Goal: Task Accomplishment & Management: Complete application form

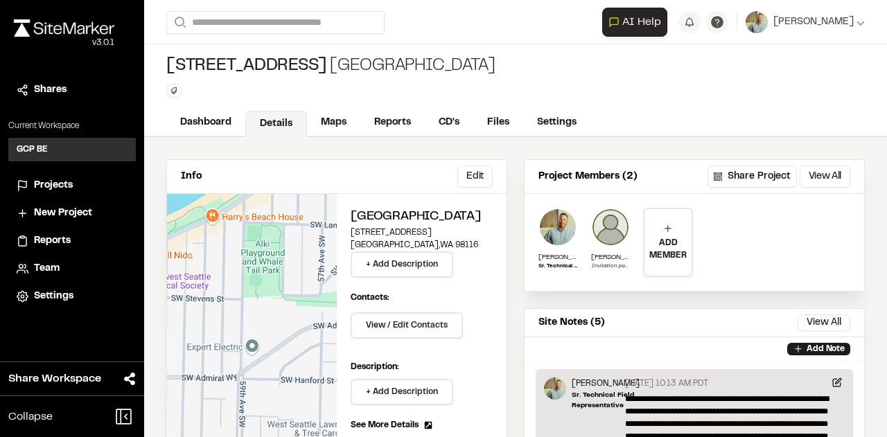
click at [58, 183] on span "Projects" at bounding box center [53, 185] width 39 height 15
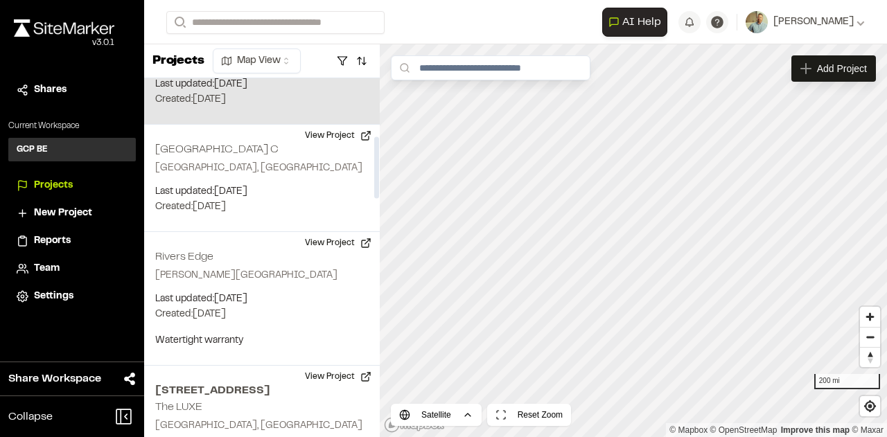
scroll to position [416, 0]
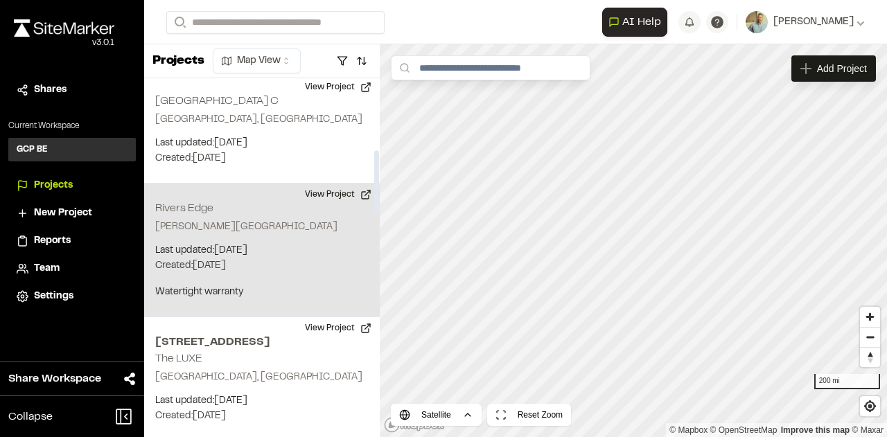
click at [263, 236] on div "Rivers Edge [PERSON_NAME][GEOGRAPHIC_DATA] Last updated: [DATE] Budget: $ Creat…" at bounding box center [262, 251] width 236 height 134
click at [244, 256] on p "Last updated: Jul 31, 2025" at bounding box center [261, 250] width 213 height 15
click at [244, 255] on p "Last updated: Jul 31, 2025" at bounding box center [261, 250] width 213 height 15
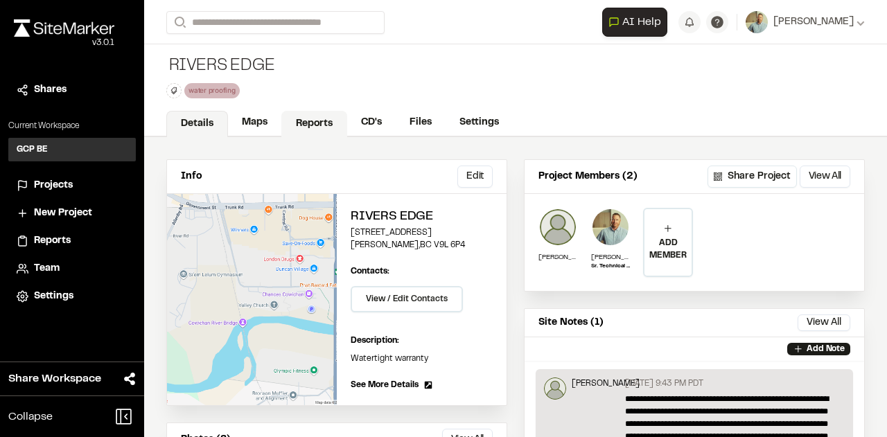
click at [321, 119] on link "Reports" at bounding box center [314, 124] width 66 height 26
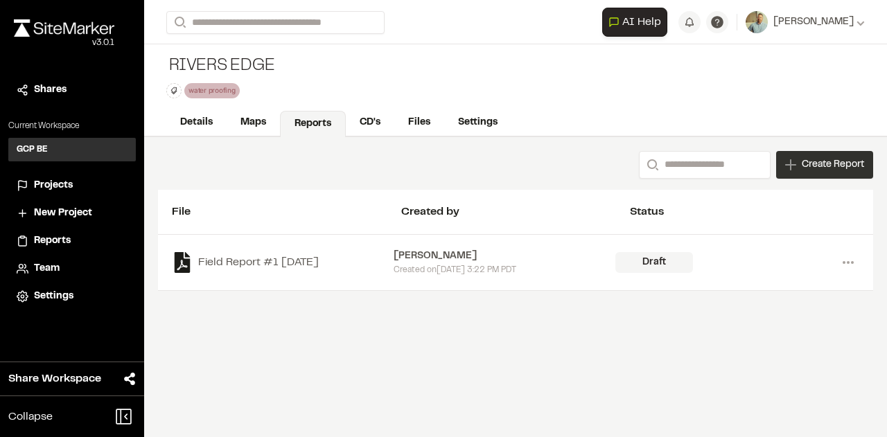
click at [828, 159] on span "Create Report" at bounding box center [833, 164] width 62 height 15
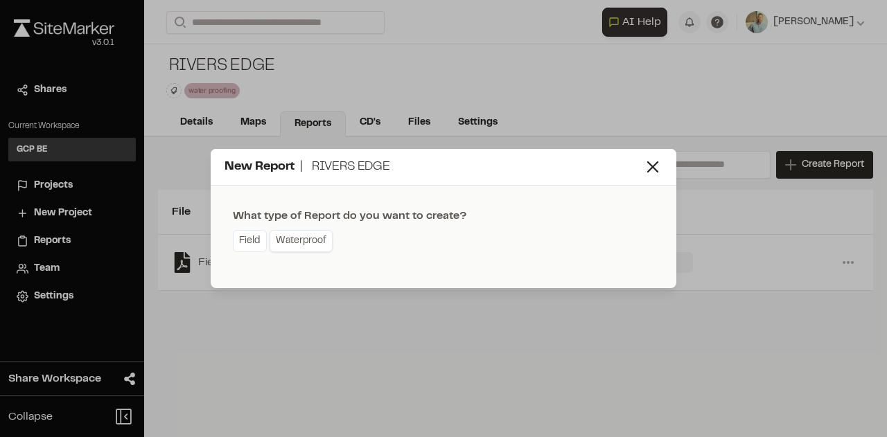
click at [309, 240] on link "Waterproof" at bounding box center [301, 241] width 63 height 22
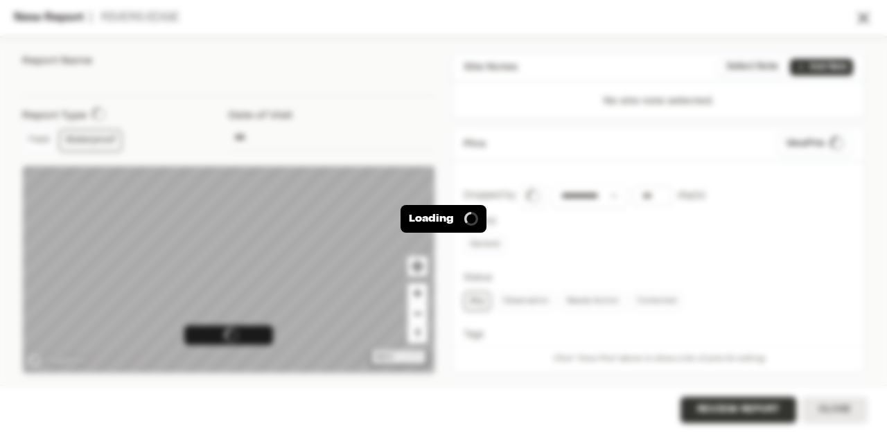
type input "**********"
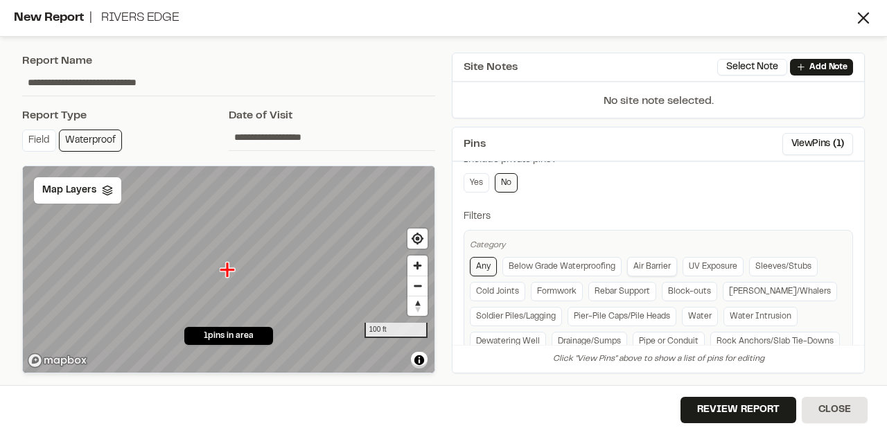
scroll to position [340, 0]
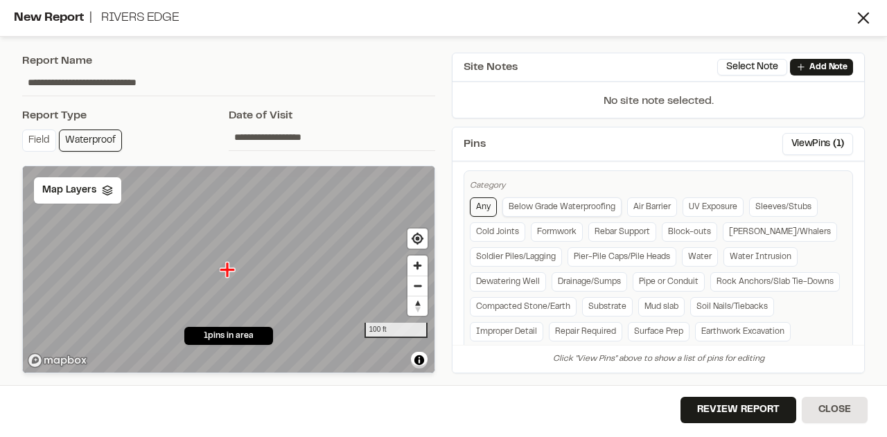
click at [577, 200] on link "Below Grade Waterproofing" at bounding box center [562, 207] width 119 height 19
click at [710, 292] on link "Rock Anchors/Slab Tie-Downs" at bounding box center [775, 281] width 130 height 19
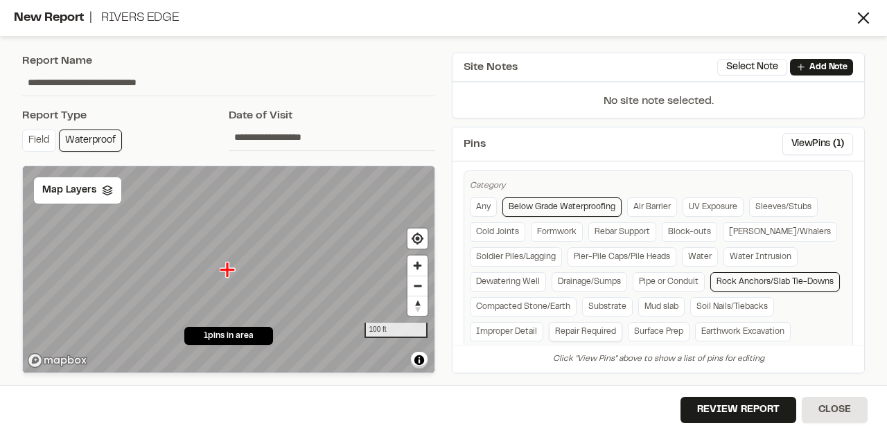
click at [622, 322] on link "Repair Required" at bounding box center [585, 331] width 73 height 19
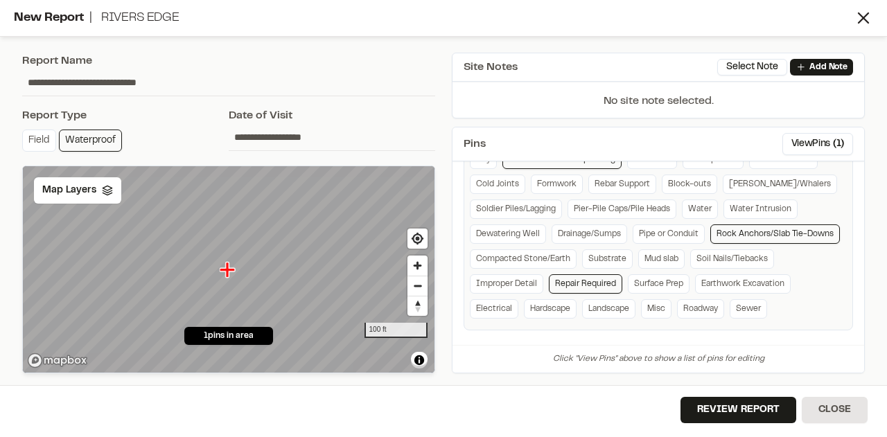
scroll to position [410, 0]
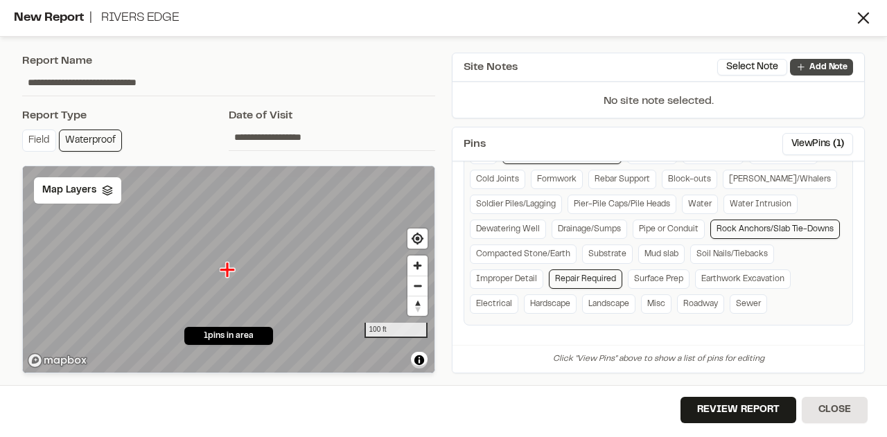
click at [839, 62] on p "Add Note" at bounding box center [829, 67] width 38 height 12
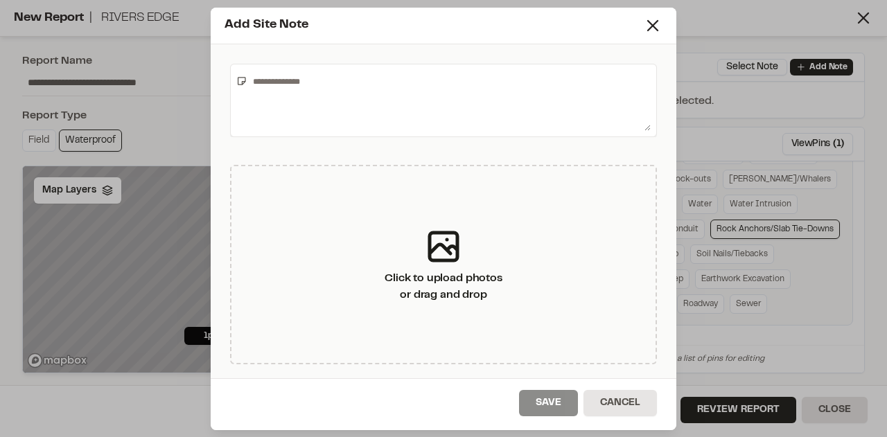
click at [279, 91] on textarea at bounding box center [448, 100] width 403 height 61
paste textarea "**********"
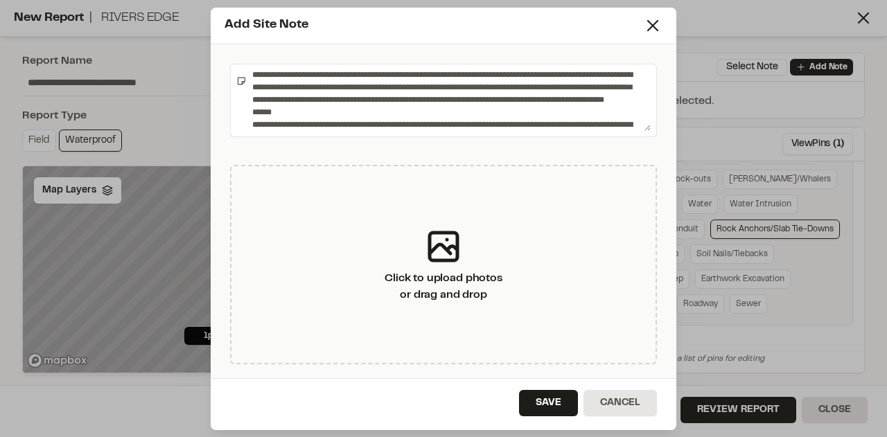
scroll to position [35, 0]
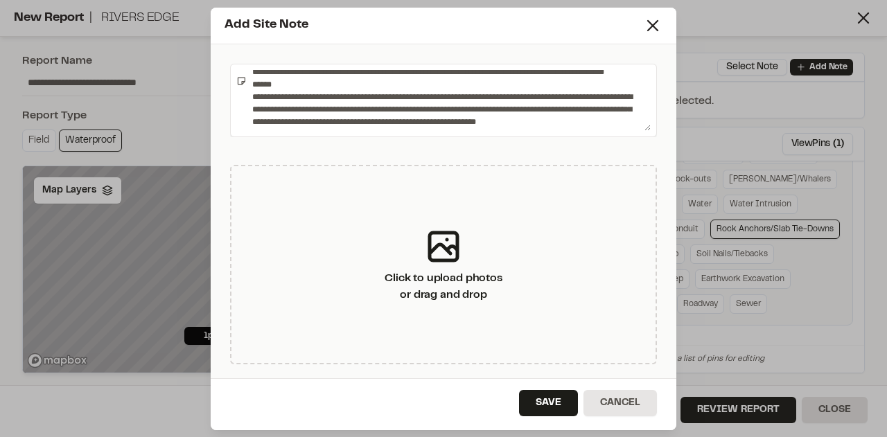
click at [297, 94] on textarea at bounding box center [449, 100] width 404 height 61
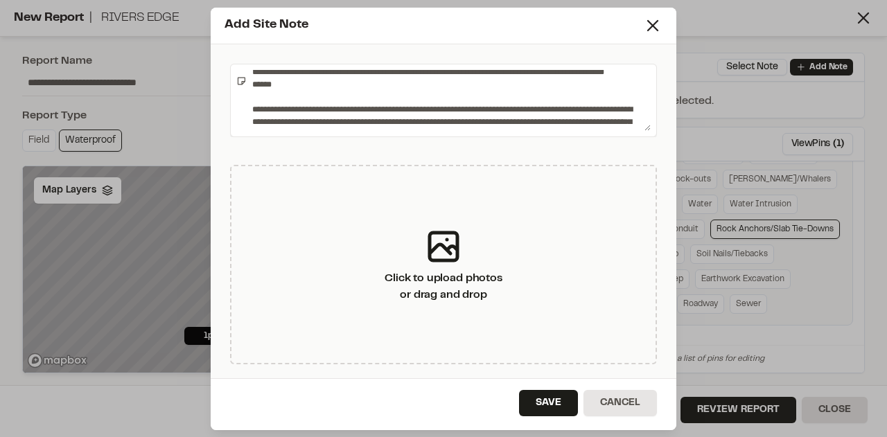
click at [364, 85] on textarea at bounding box center [449, 100] width 404 height 61
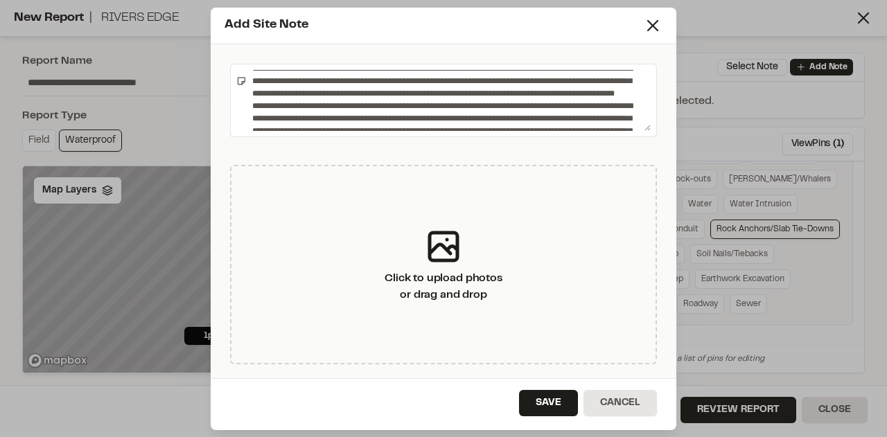
scroll to position [116, 0]
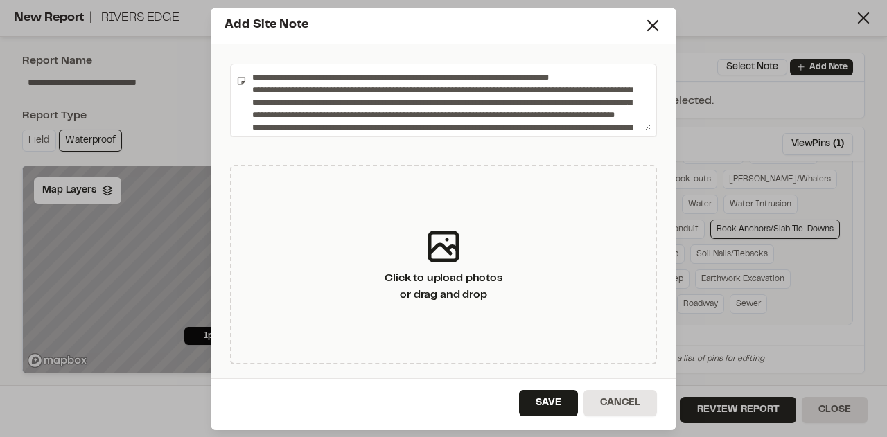
click at [563, 76] on textarea at bounding box center [449, 100] width 404 height 61
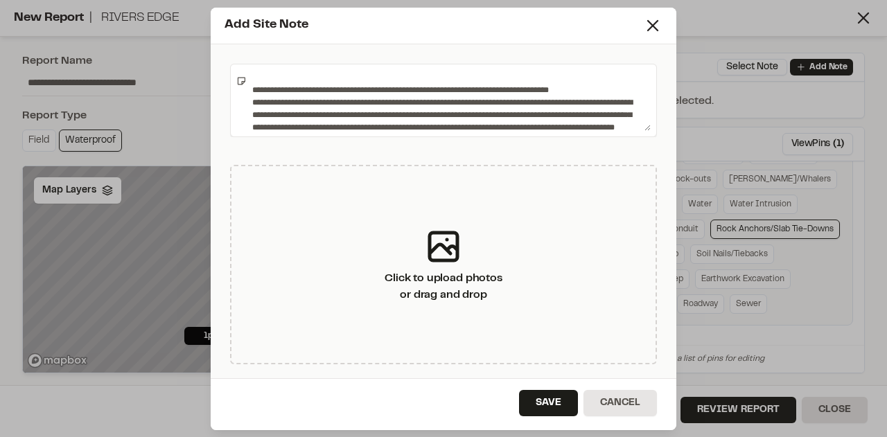
scroll to position [129, 0]
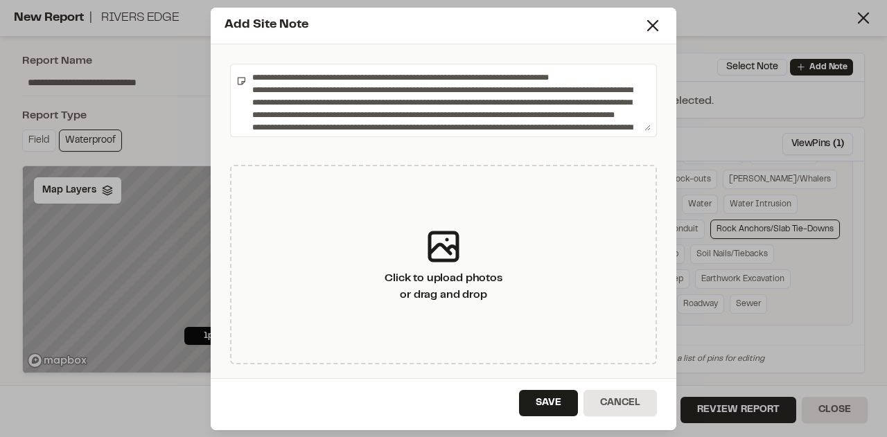
click at [591, 87] on textarea at bounding box center [449, 100] width 404 height 61
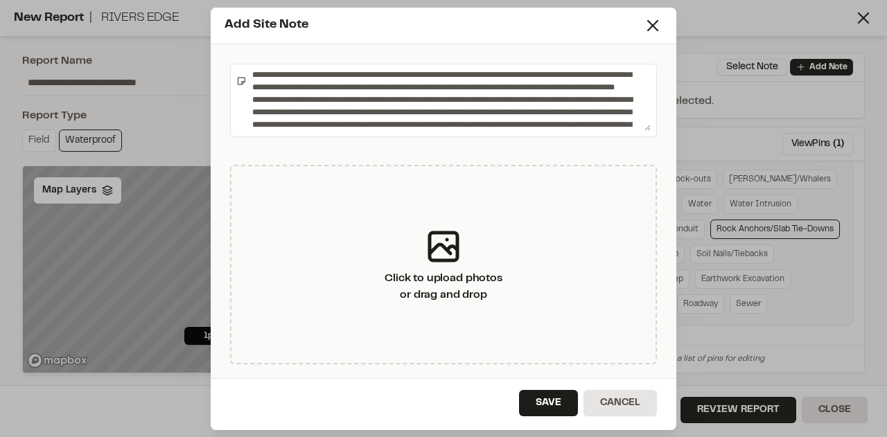
click at [376, 108] on textarea at bounding box center [449, 100] width 404 height 61
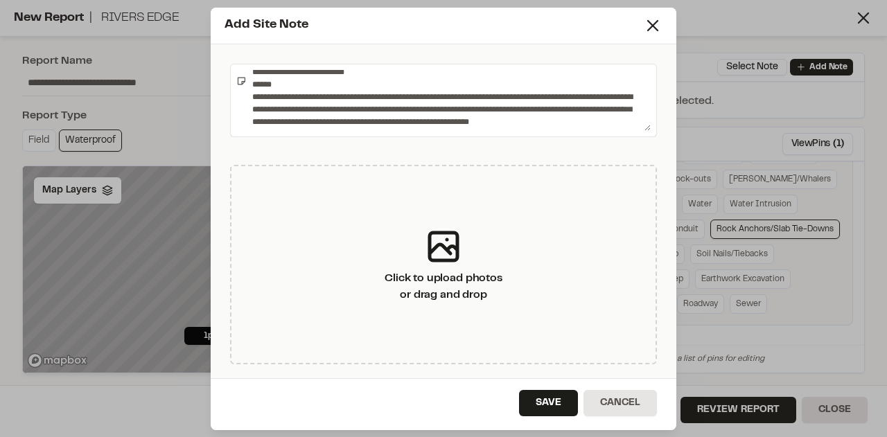
scroll to position [390, 0]
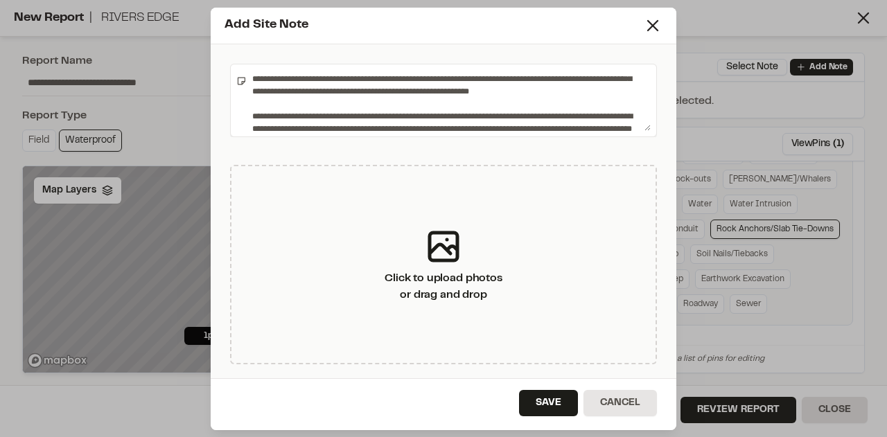
click at [291, 80] on textarea at bounding box center [449, 100] width 404 height 61
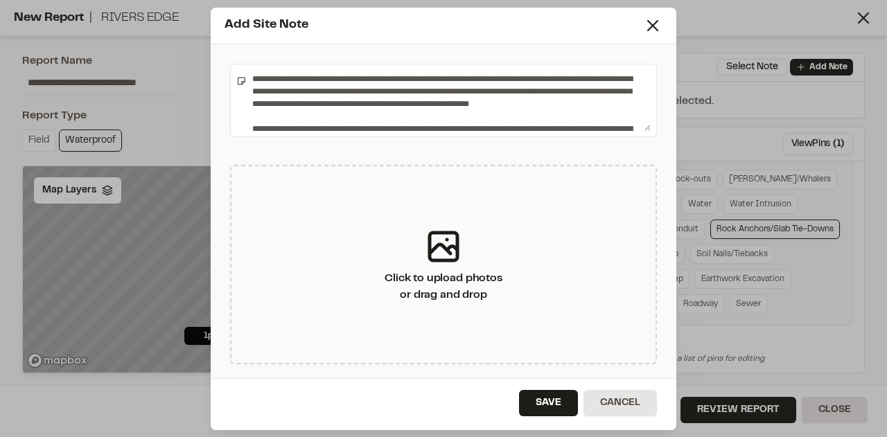
scroll to position [402, 0]
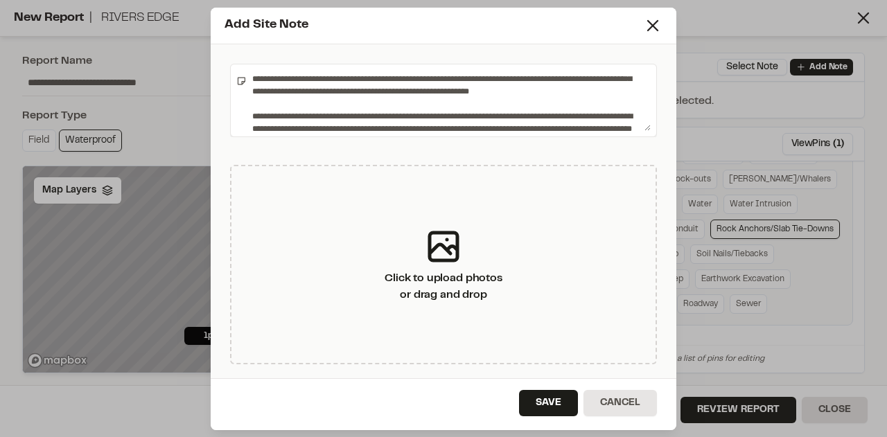
click at [293, 89] on textarea at bounding box center [449, 100] width 404 height 61
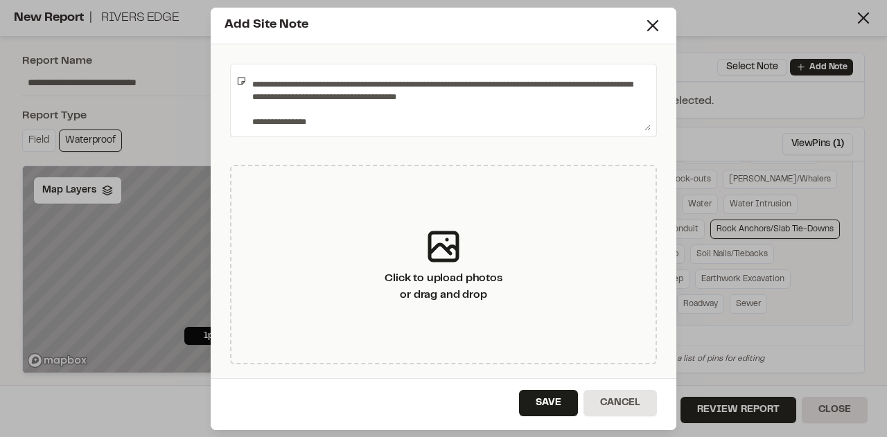
scroll to position [553, 0]
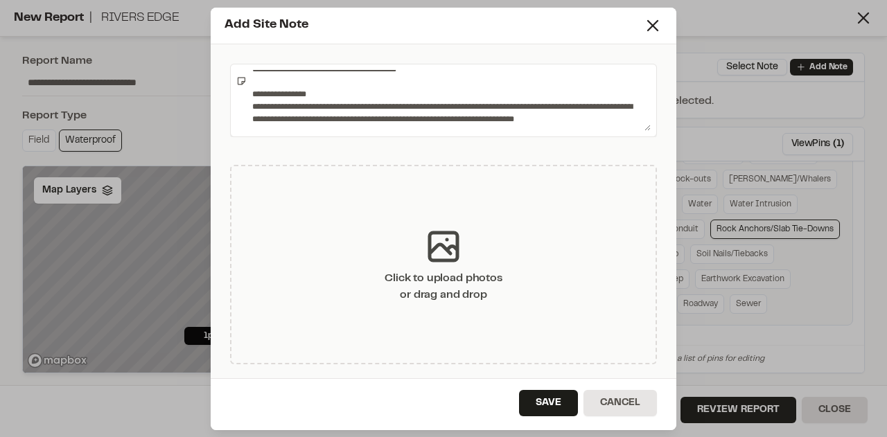
type textarea "**********"
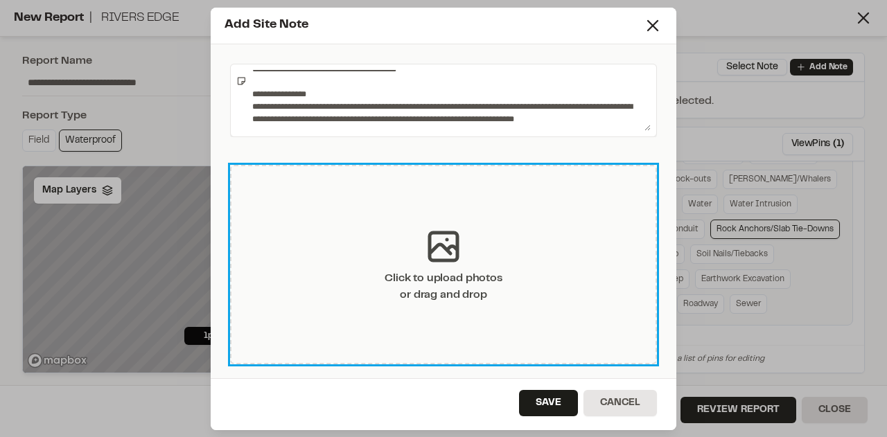
click at [461, 291] on div "Click to upload photos or drag and drop" at bounding box center [443, 286] width 117 height 33
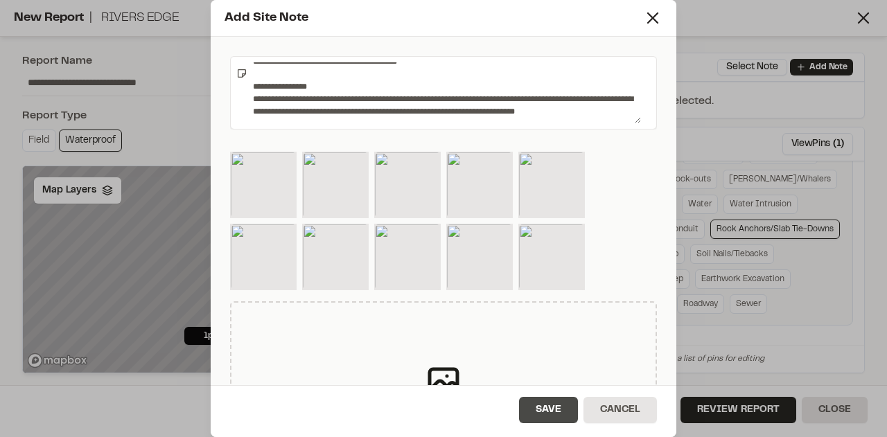
click at [543, 414] on button "Save" at bounding box center [548, 410] width 59 height 26
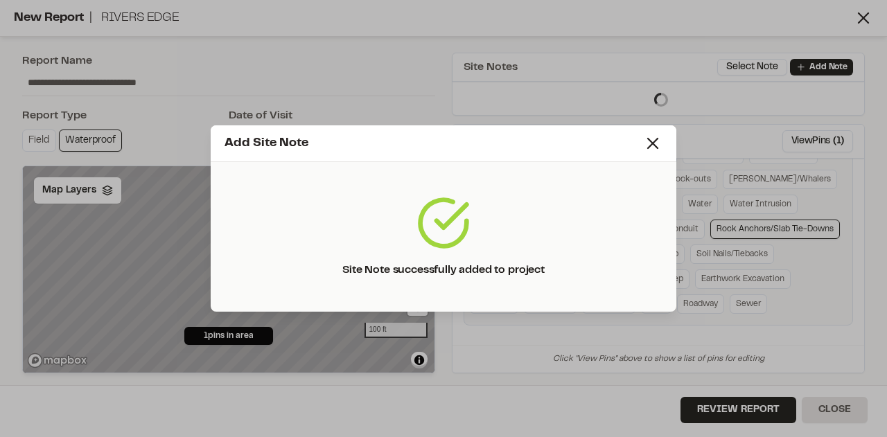
scroll to position [410, 0]
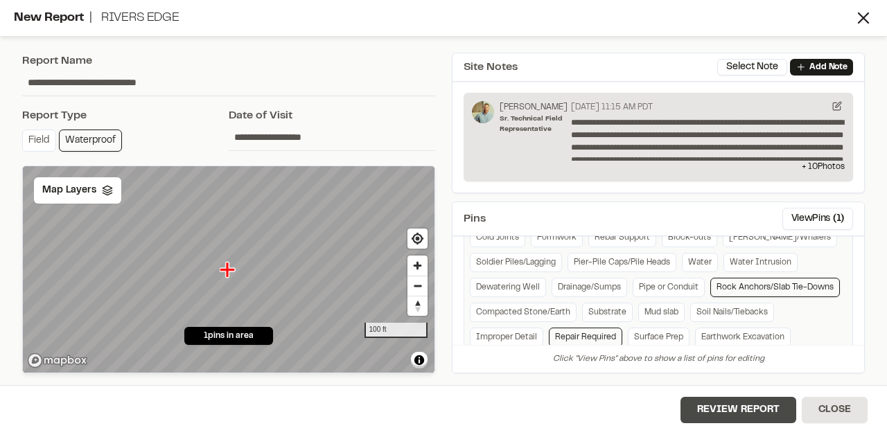
click at [743, 410] on button "Review Report" at bounding box center [739, 410] width 116 height 26
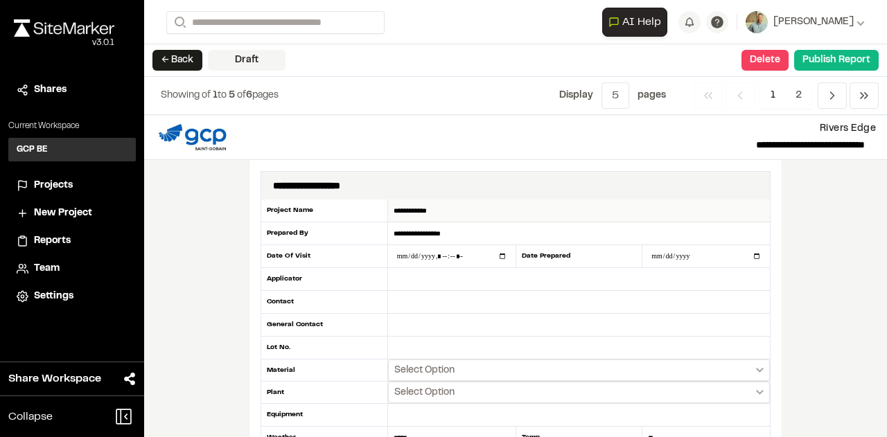
click at [435, 210] on input "**********" at bounding box center [579, 211] width 382 height 23
type input "**********"
click at [444, 232] on input "**********" at bounding box center [579, 234] width 382 height 23
type input "**********"
click at [408, 252] on input "datetime-local" at bounding box center [452, 256] width 128 height 22
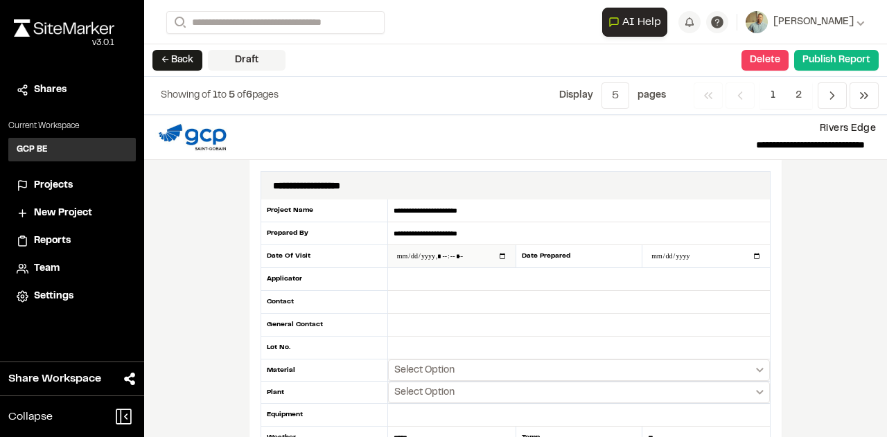
click at [451, 255] on input "datetime-local" at bounding box center [452, 256] width 128 height 22
click at [441, 254] on input "datetime-local" at bounding box center [452, 256] width 128 height 22
type input "**********"
click at [405, 277] on input "text" at bounding box center [579, 279] width 382 height 23
click at [756, 368] on icon "Select date range" at bounding box center [760, 370] width 8 height 5
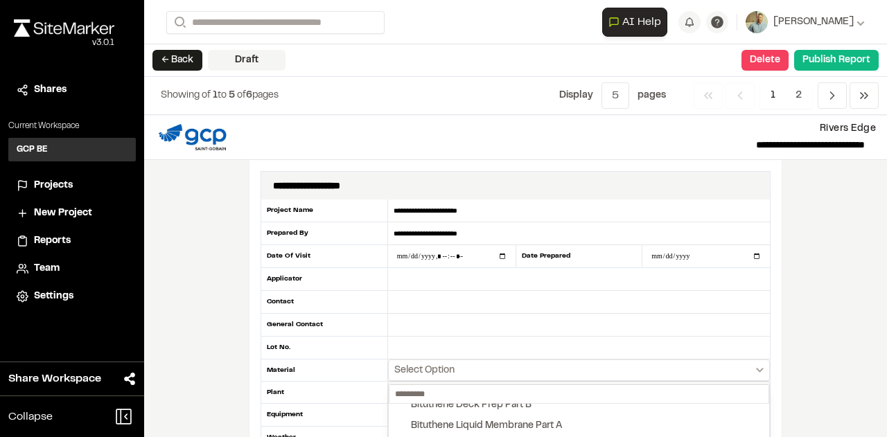
scroll to position [139, 0]
drag, startPoint x: 880, startPoint y: 141, endPoint x: 883, endPoint y: 157, distance: 16.9
click at [883, 157] on div at bounding box center [443, 218] width 887 height 437
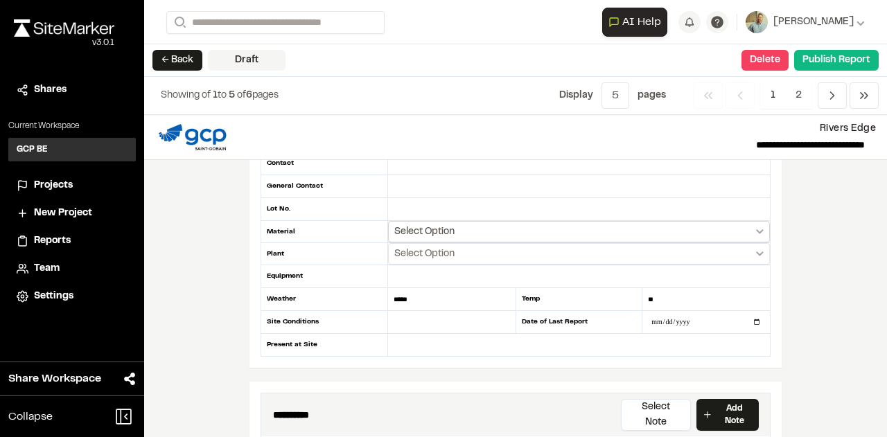
click at [757, 223] on button "Select Option" at bounding box center [579, 231] width 382 height 21
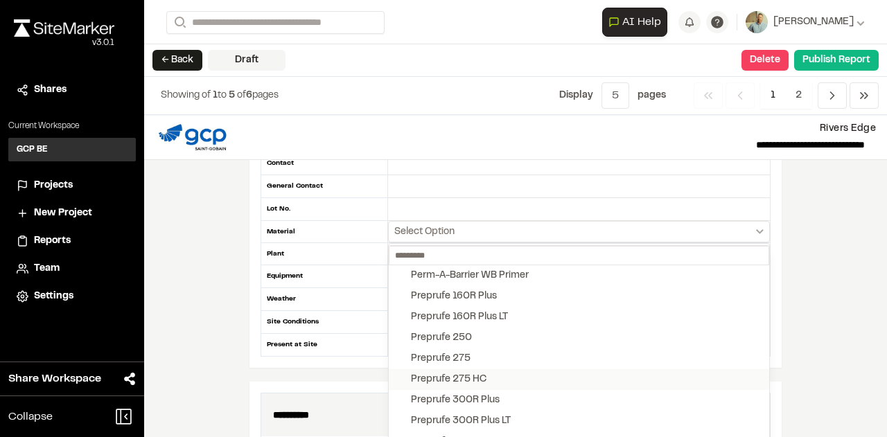
scroll to position [1525, 0]
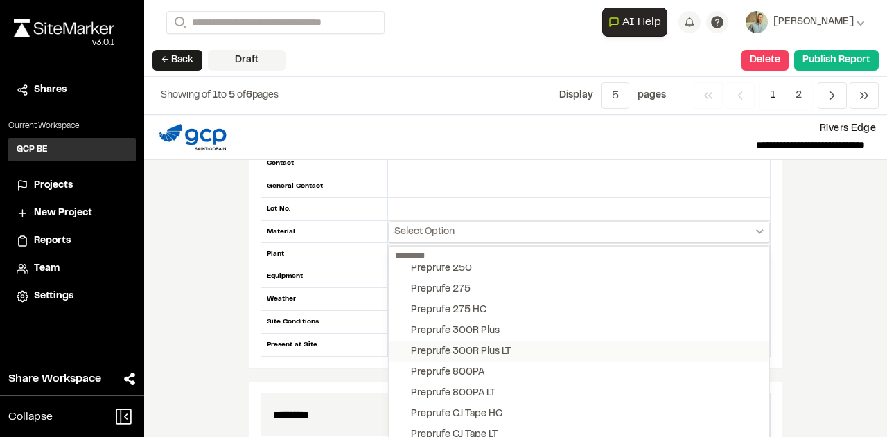
click at [499, 344] on div "Preprufe 300R Plus LT" at bounding box center [461, 351] width 100 height 15
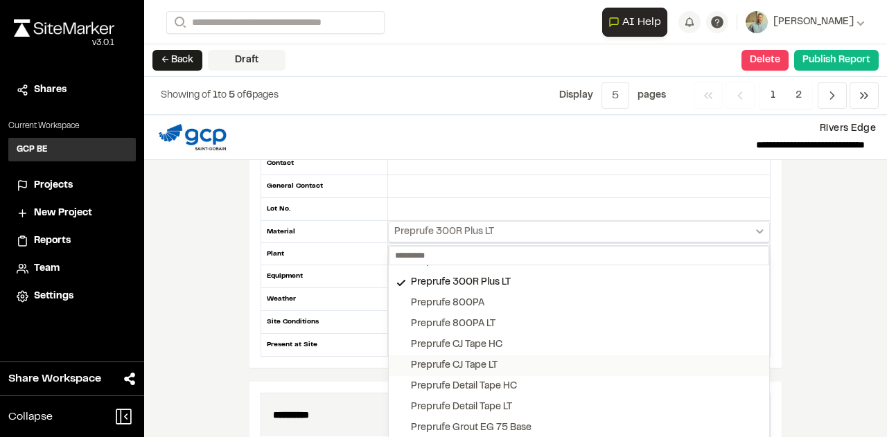
click at [462, 362] on div "Preprufe CJ Tape LT" at bounding box center [454, 365] width 87 height 15
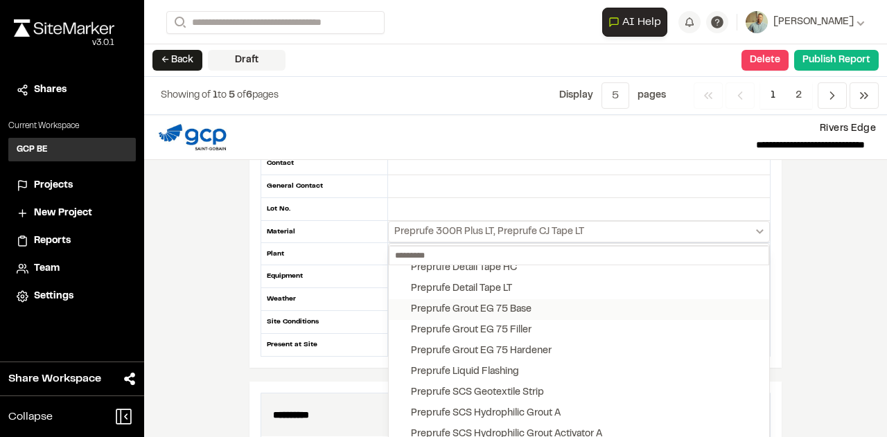
scroll to position [1733, 0]
click at [505, 348] on div "Preprufe Liquid Flashing" at bounding box center [465, 351] width 108 height 15
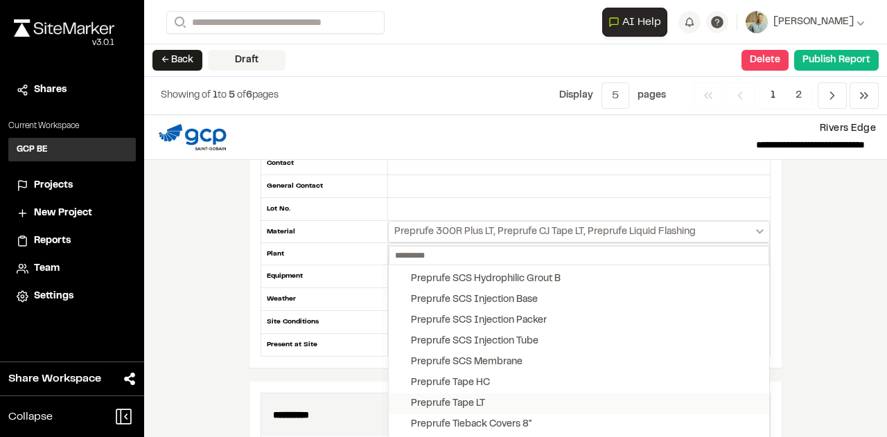
scroll to position [1941, 0]
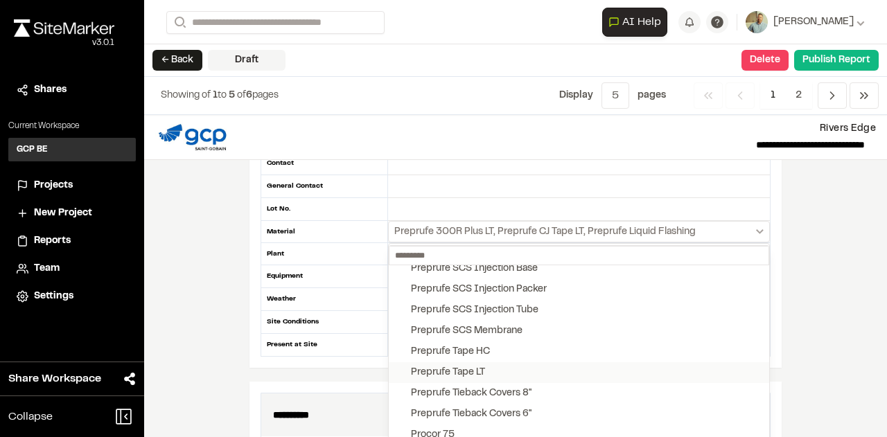
click at [478, 365] on div "Preprufe Tape LT" at bounding box center [448, 372] width 74 height 15
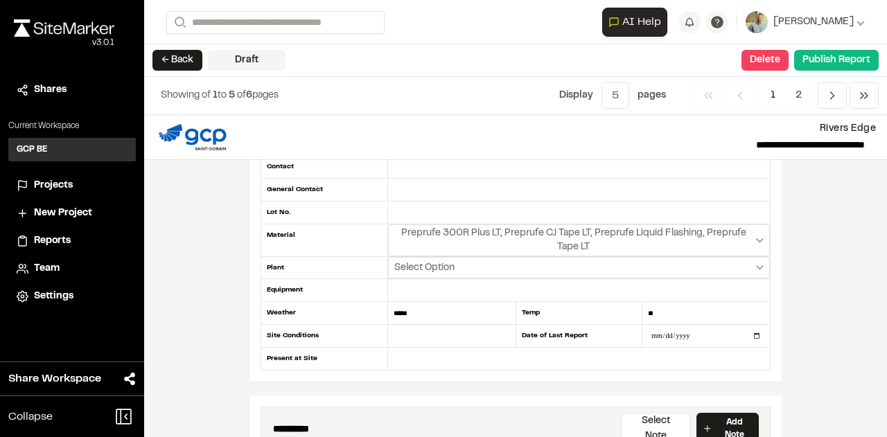
scroll to position [69, 0]
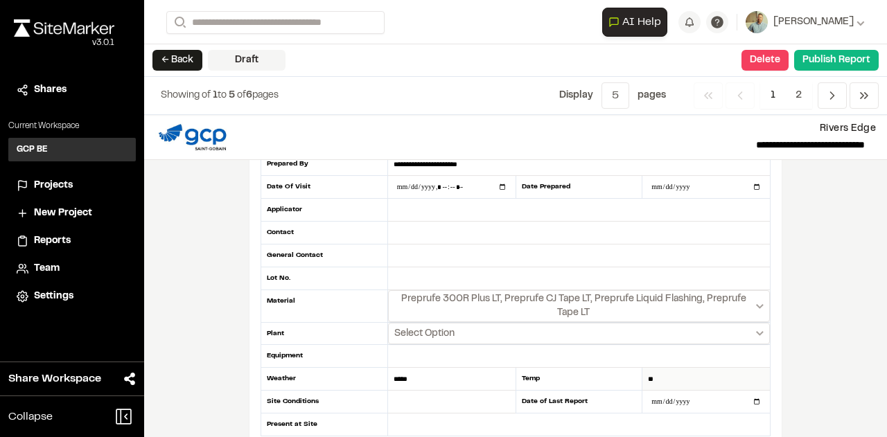
drag, startPoint x: 651, startPoint y: 374, endPoint x: 642, endPoint y: 375, distance: 9.0
click at [643, 375] on input "**" at bounding box center [707, 379] width 128 height 23
type input "**"
click at [670, 401] on input "date" at bounding box center [707, 402] width 128 height 22
click at [410, 397] on input "text" at bounding box center [452, 402] width 128 height 23
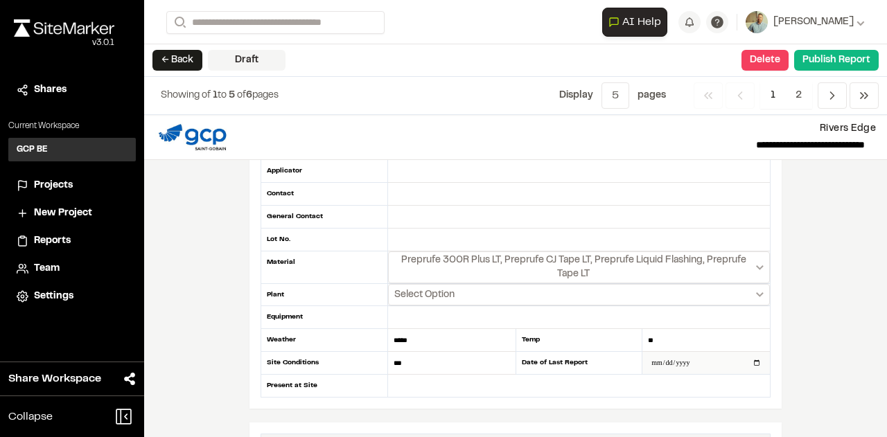
scroll to position [139, 0]
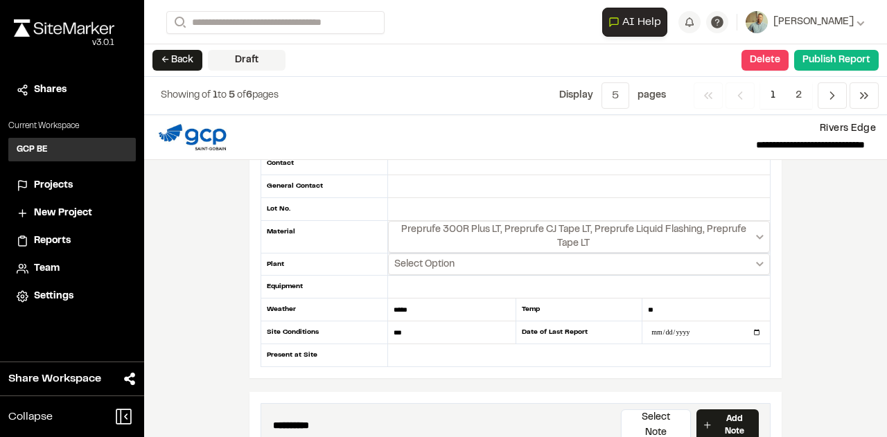
type input "***"
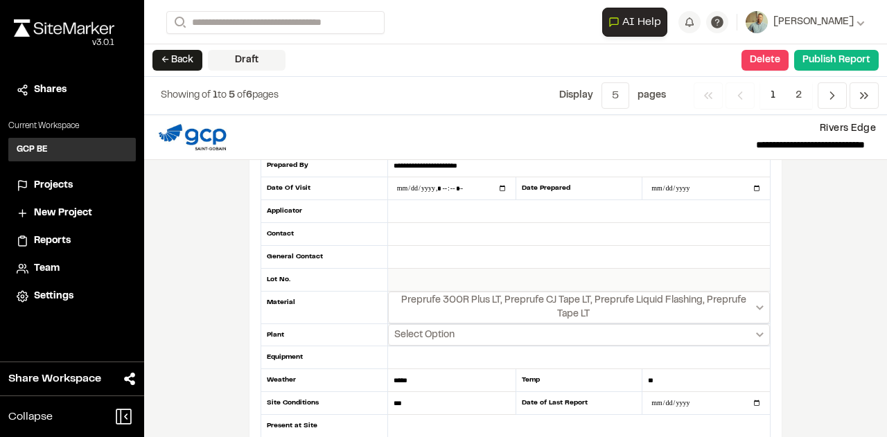
scroll to position [0, 0]
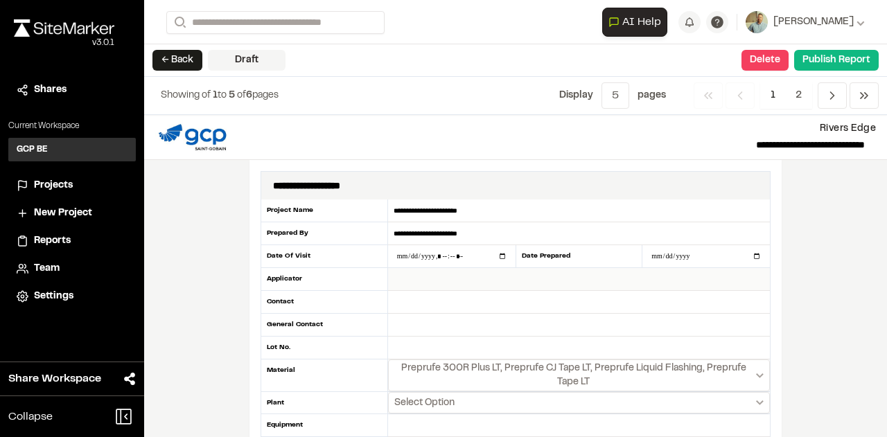
click at [411, 277] on input "text" at bounding box center [579, 279] width 382 height 23
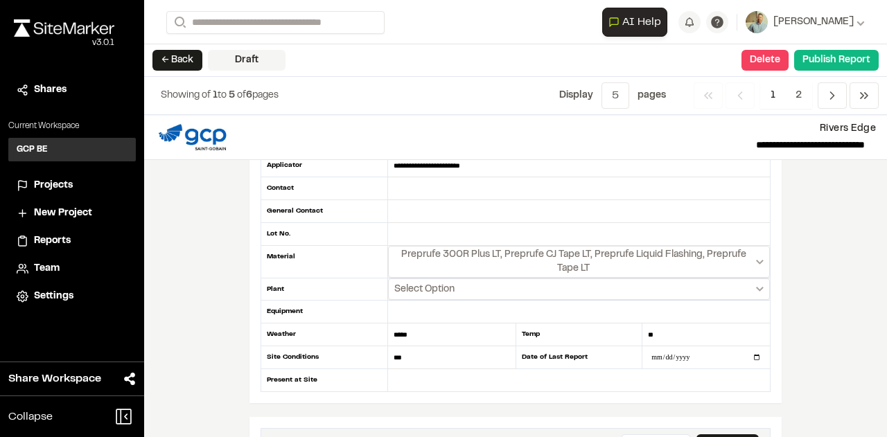
scroll to position [208, 0]
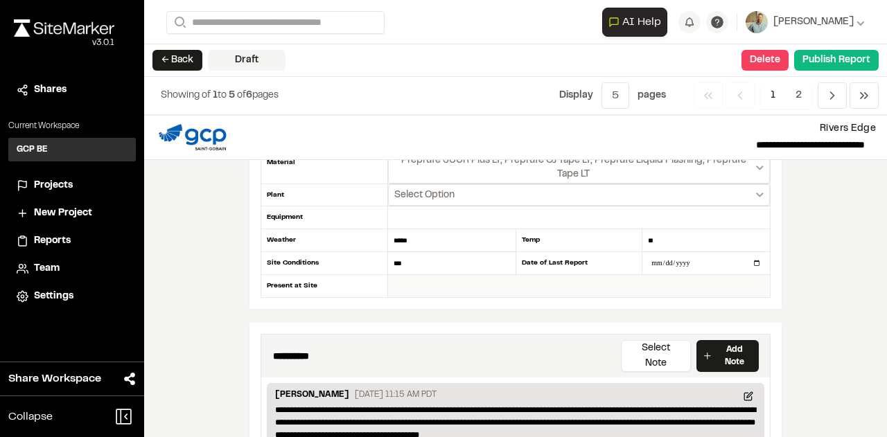
type input "**********"
click at [417, 284] on input "text" at bounding box center [579, 286] width 382 height 22
type input "*"
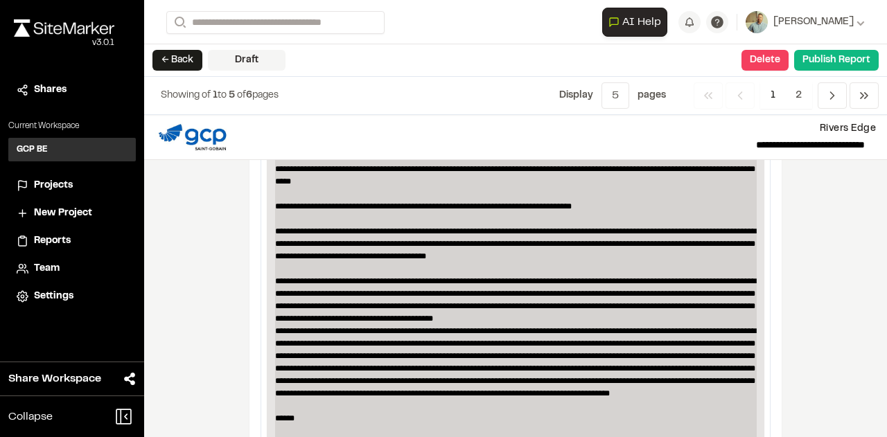
scroll to position [555, 0]
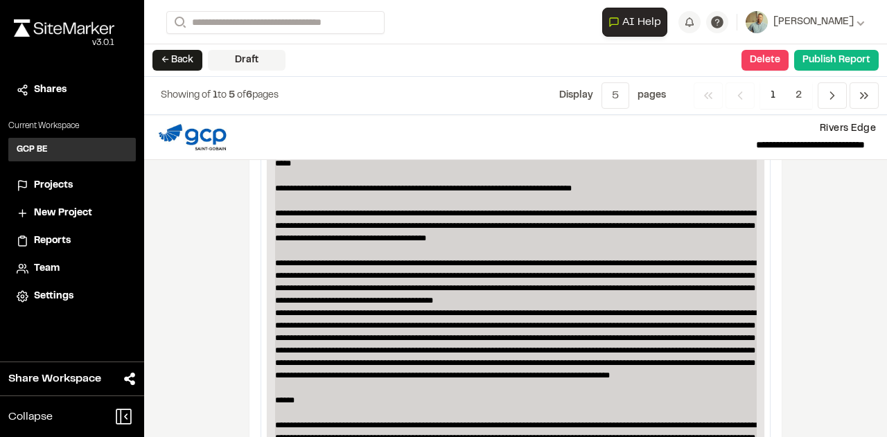
type input "**********"
click at [632, 278] on p "**********" at bounding box center [516, 326] width 482 height 536
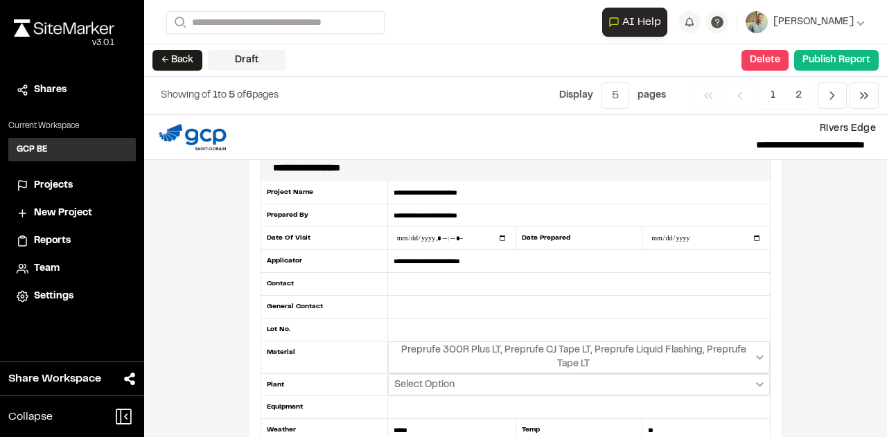
scroll to position [0, 0]
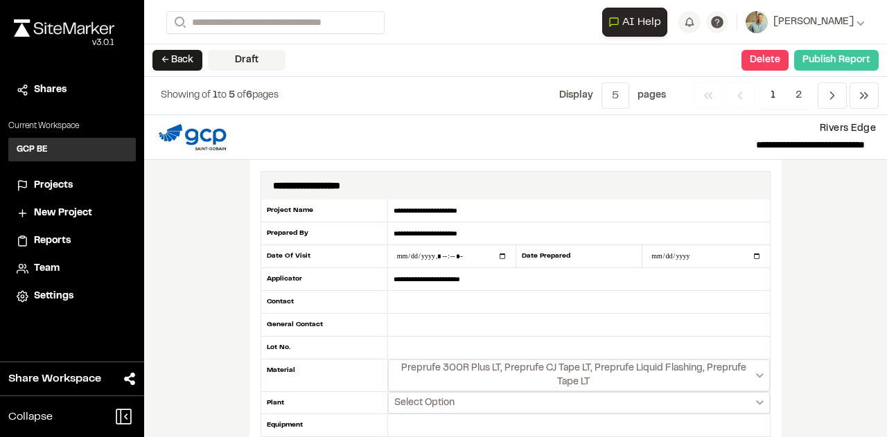
click at [823, 58] on button "Publish Report" at bounding box center [836, 60] width 85 height 21
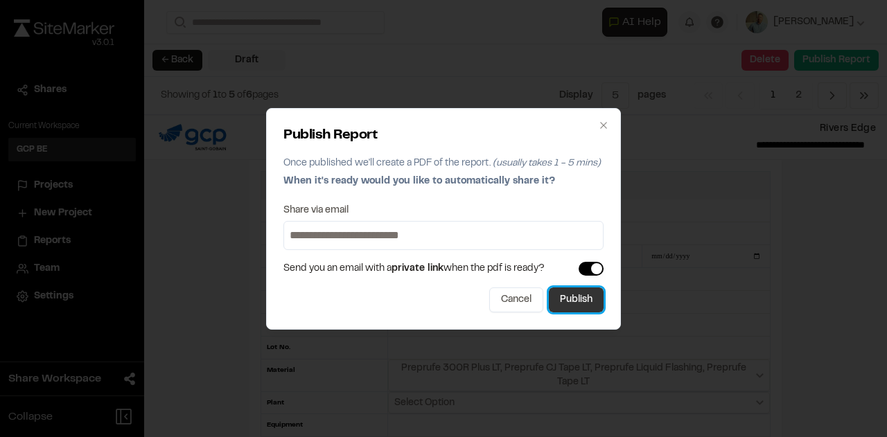
click at [588, 296] on button "Publish" at bounding box center [576, 300] width 55 height 25
